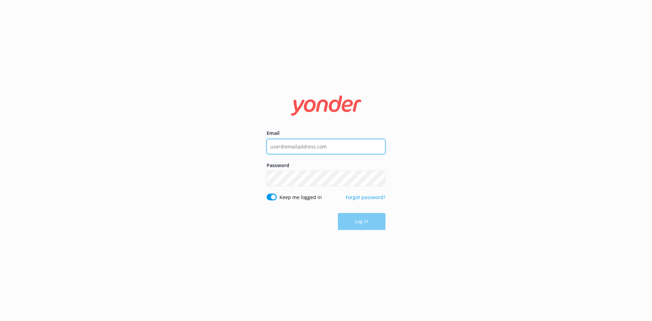
type input "[EMAIL_ADDRESS][DOMAIN_NAME]"
click at [349, 218] on button "Log in" at bounding box center [362, 221] width 48 height 17
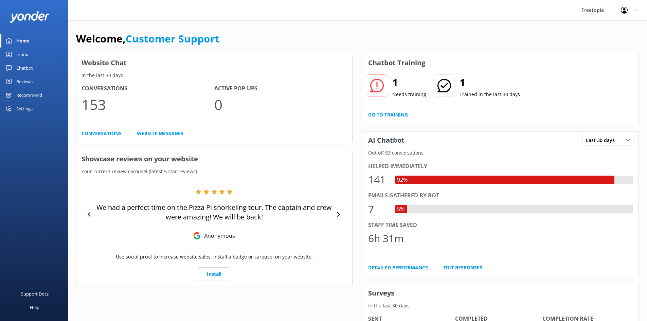
click at [25, 58] on div "Inbox" at bounding box center [22, 55] width 12 height 14
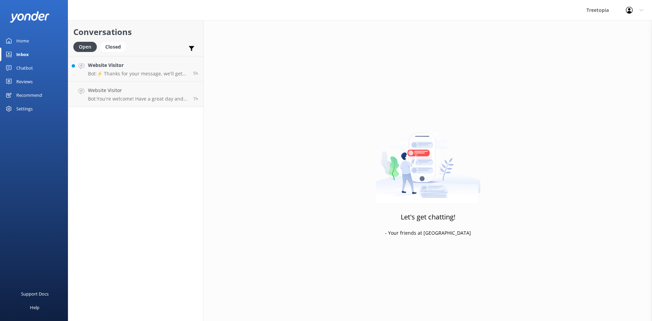
click at [36, 67] on link "Chatbot" at bounding box center [34, 68] width 68 height 14
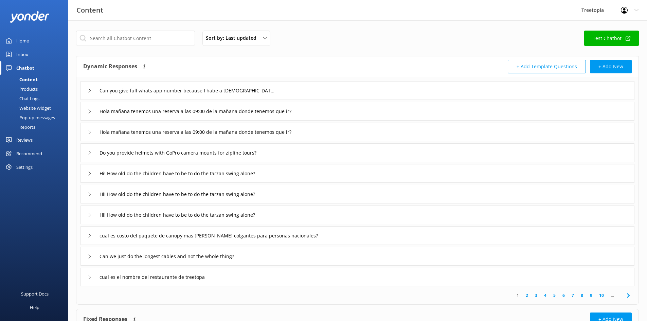
click at [38, 99] on div "Chat Logs" at bounding box center [21, 99] width 35 height 10
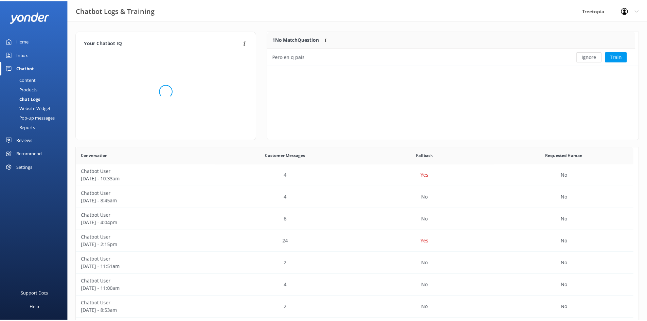
scroll to position [233, 557]
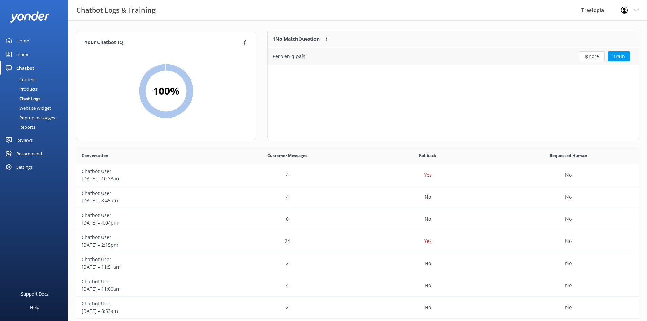
drag, startPoint x: 600, startPoint y: 53, endPoint x: 595, endPoint y: 61, distance: 9.3
click at [600, 53] on button "Ignore" at bounding box center [591, 56] width 25 height 10
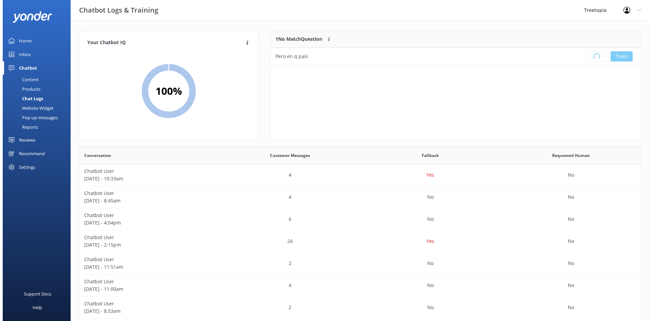
scroll to position [80, 366]
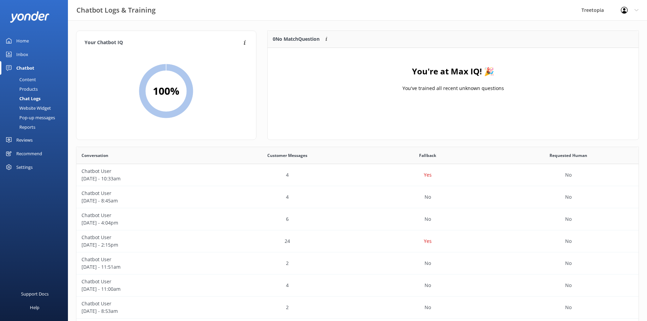
click at [32, 52] on link "Inbox" at bounding box center [34, 55] width 68 height 14
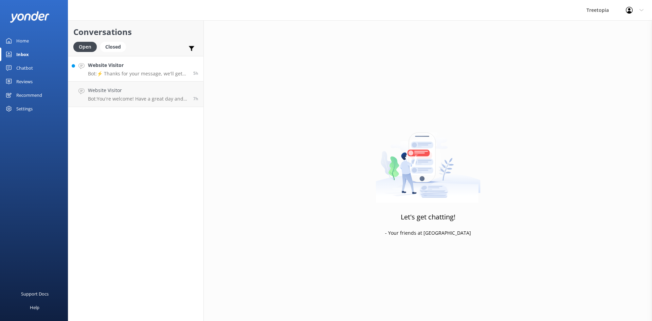
click at [118, 60] on link "Website Visitor Bot: ⚡ Thanks for your message, we'll get back to you as soon a…" at bounding box center [135, 68] width 135 height 25
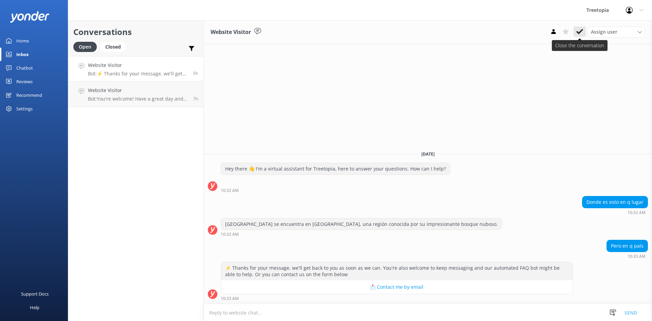
click at [584, 30] on button at bounding box center [579, 31] width 12 height 10
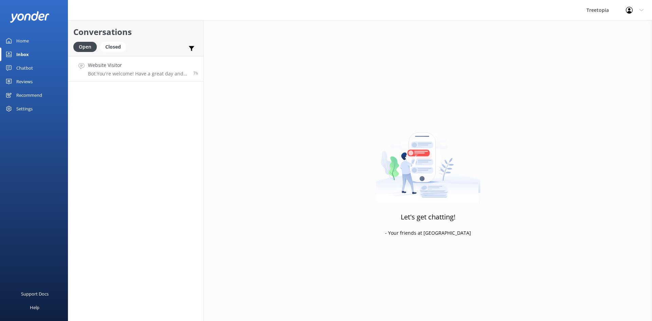
click at [169, 74] on p "Bot: You're welcome! Have a great day and enjoy your adventure!" at bounding box center [138, 74] width 100 height 6
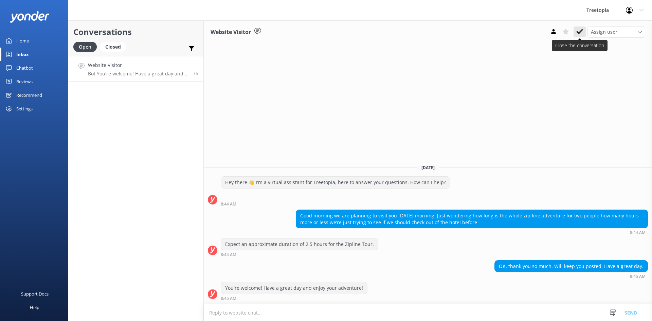
click at [579, 30] on icon at bounding box center [579, 31] width 7 height 7
